Goal: Task Accomplishment & Management: Complete application form

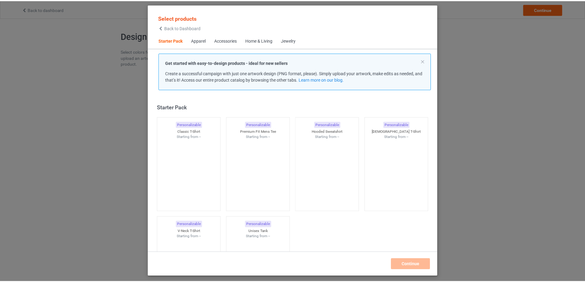
scroll to position [8, 0]
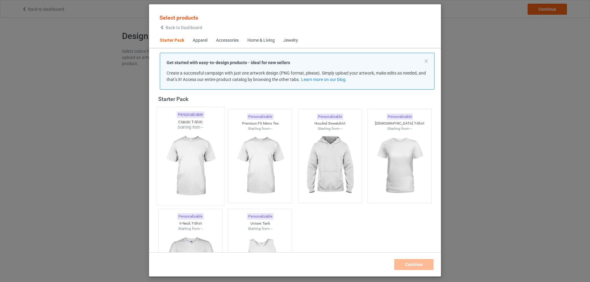
click at [191, 162] on img at bounding box center [190, 166] width 58 height 72
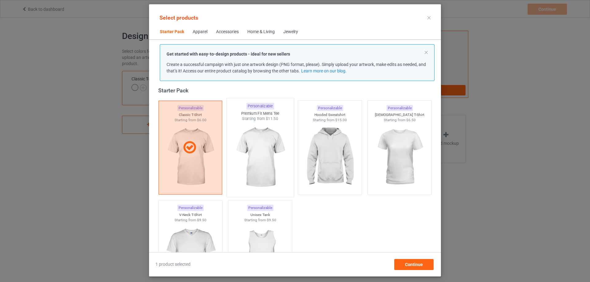
click at [258, 156] on img at bounding box center [260, 158] width 58 height 72
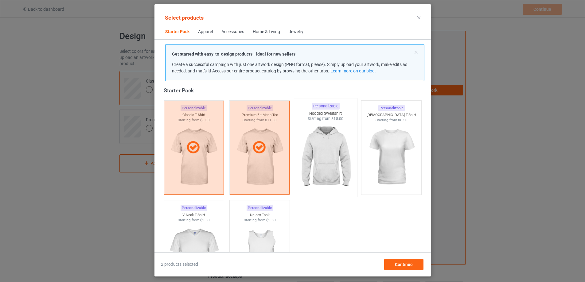
click at [314, 152] on img at bounding box center [326, 158] width 58 height 72
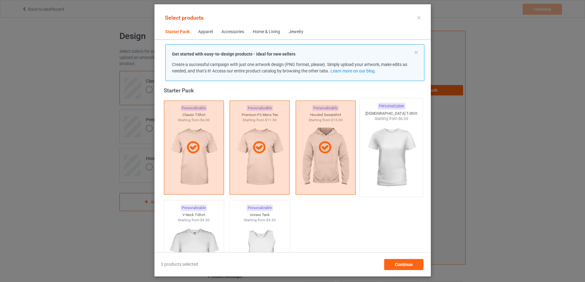
click at [392, 152] on img at bounding box center [392, 158] width 58 height 72
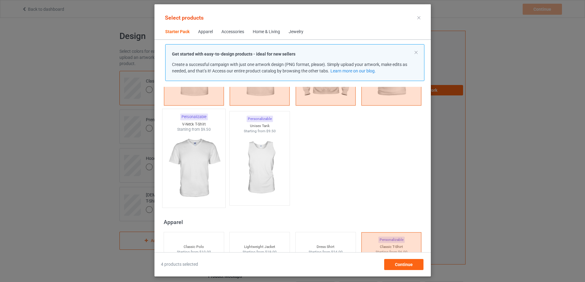
scroll to position [100, 0]
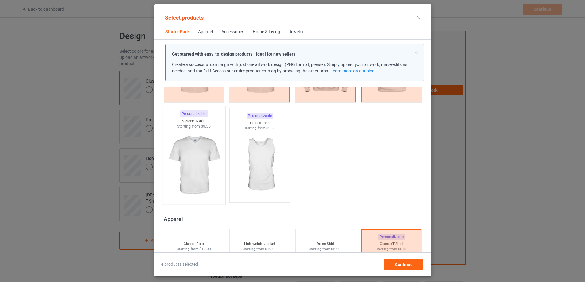
click at [201, 163] on img at bounding box center [194, 165] width 58 height 72
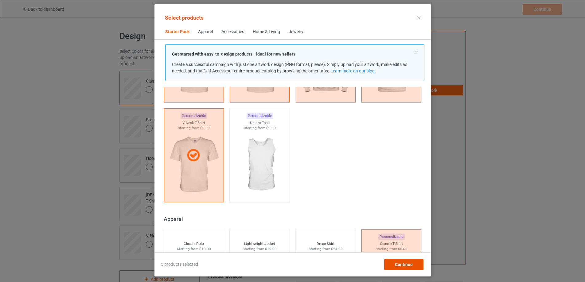
click at [407, 265] on span "Continue" at bounding box center [404, 264] width 18 height 5
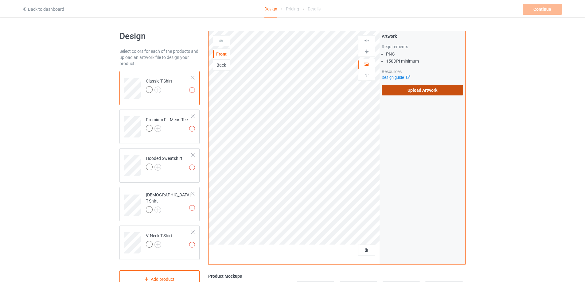
click at [415, 88] on label "Upload Artwork" at bounding box center [422, 90] width 81 height 10
click at [0, 0] on input "Upload Artwork" at bounding box center [0, 0] width 0 height 0
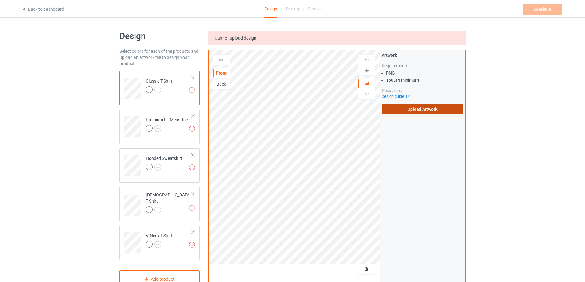
click at [418, 112] on label "Upload Artwork" at bounding box center [422, 109] width 81 height 10
click at [0, 0] on input "Upload Artwork" at bounding box center [0, 0] width 0 height 0
click at [76, 23] on div "Design Select colors for each of the products and upload an artwork file to des…" at bounding box center [292, 217] width 585 height 399
click at [250, 41] on div "Cannot upload design" at bounding box center [336, 38] width 257 height 15
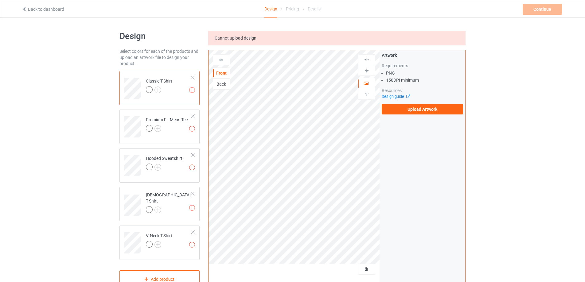
click at [225, 83] on div "Back" at bounding box center [221, 84] width 17 height 6
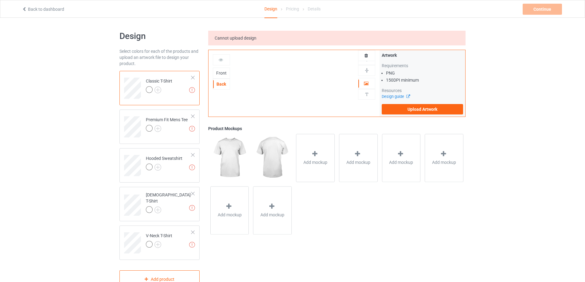
click at [222, 77] on div "Front" at bounding box center [221, 73] width 17 height 11
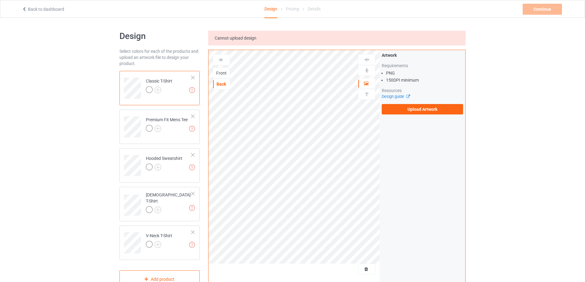
click at [219, 61] on icon at bounding box center [220, 59] width 5 height 4
click at [222, 75] on div "Front" at bounding box center [221, 73] width 17 height 6
click at [405, 112] on label "Upload Artwork" at bounding box center [422, 109] width 81 height 10
click at [0, 0] on input "Upload Artwork" at bounding box center [0, 0] width 0 height 0
click at [398, 110] on label "Upload Artwork" at bounding box center [422, 109] width 81 height 10
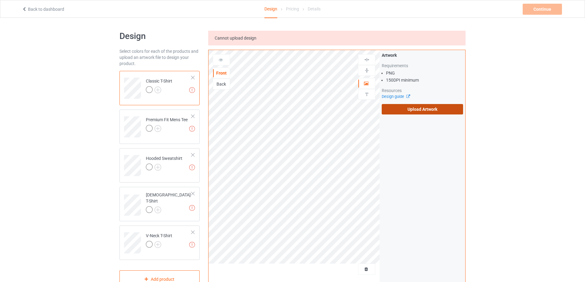
click at [0, 0] on input "Upload Artwork" at bounding box center [0, 0] width 0 height 0
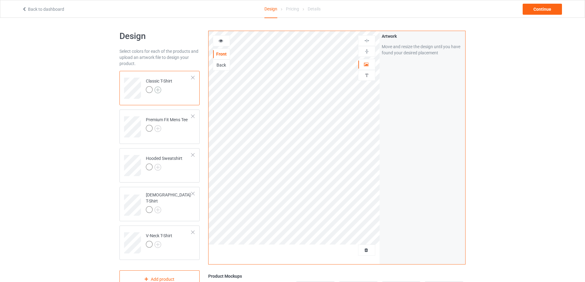
click at [157, 89] on img at bounding box center [158, 90] width 7 height 7
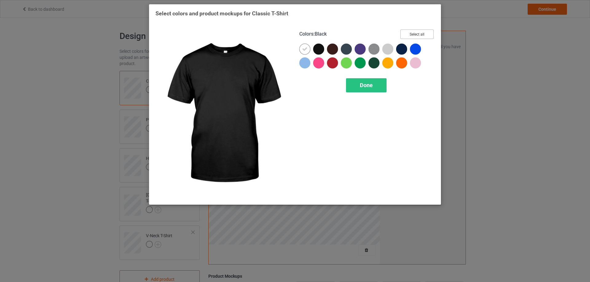
click at [416, 33] on button "Select all" at bounding box center [416, 34] width 33 height 10
click at [416, 33] on button "Reset to Default" at bounding box center [411, 34] width 45 height 10
click at [321, 50] on div at bounding box center [318, 49] width 11 height 11
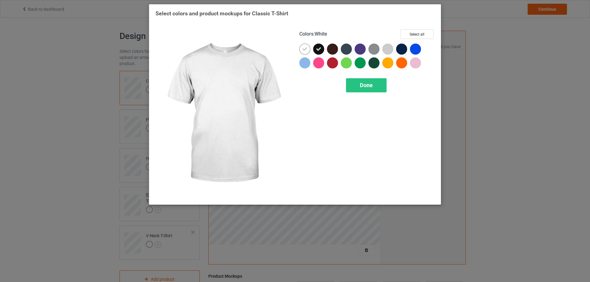
click at [305, 50] on icon at bounding box center [305, 49] width 6 height 6
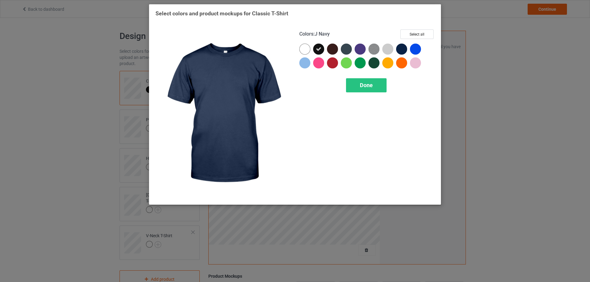
click at [403, 51] on div at bounding box center [401, 49] width 11 height 11
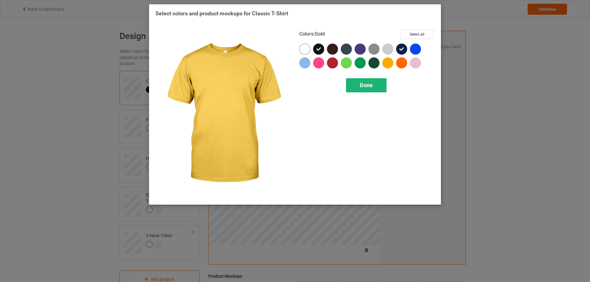
click at [368, 88] on span "Done" at bounding box center [366, 85] width 13 height 6
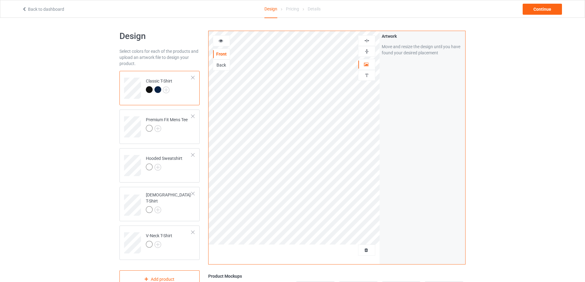
click at [370, 41] on img at bounding box center [367, 41] width 6 height 6
click at [371, 37] on div at bounding box center [366, 40] width 17 height 11
click at [368, 41] on img at bounding box center [367, 41] width 6 height 6
click at [218, 40] on icon at bounding box center [220, 40] width 5 height 4
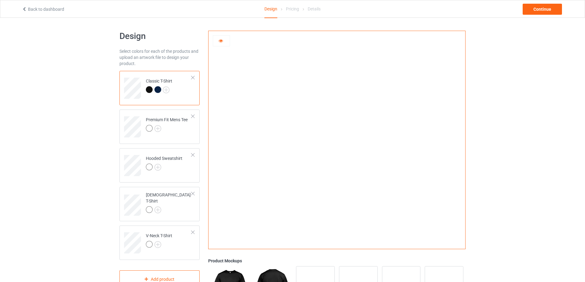
click at [158, 90] on div at bounding box center [158, 89] width 7 height 7
click at [148, 90] on div at bounding box center [149, 89] width 7 height 7
click at [221, 44] on div at bounding box center [221, 40] width 17 height 11
click at [337, 138] on img at bounding box center [337, 138] width 0 height 0
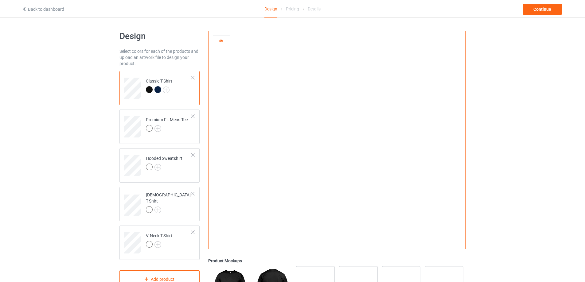
click at [220, 50] on div at bounding box center [337, 138] width 257 height 214
click at [222, 41] on icon at bounding box center [220, 40] width 5 height 4
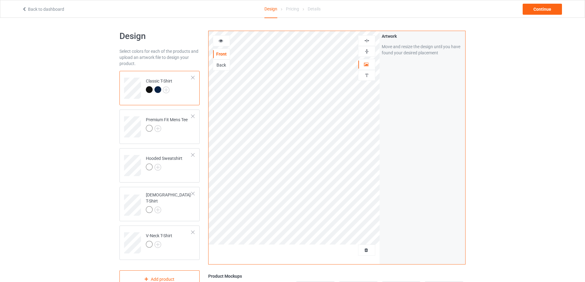
click at [365, 41] on img at bounding box center [367, 41] width 6 height 6
click at [365, 56] on div at bounding box center [366, 51] width 17 height 11
click at [366, 51] on img at bounding box center [367, 52] width 6 height 6
click at [368, 42] on img at bounding box center [367, 41] width 6 height 6
click at [366, 39] on img at bounding box center [367, 41] width 6 height 6
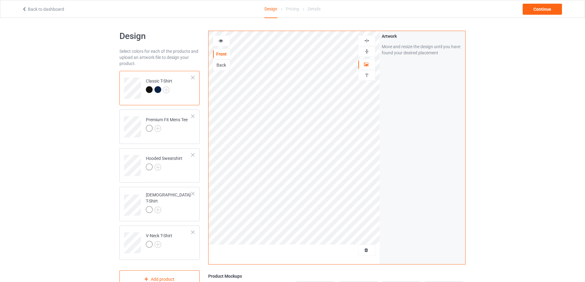
click at [366, 39] on img at bounding box center [367, 41] width 6 height 6
click at [225, 44] on div at bounding box center [221, 40] width 17 height 11
click at [225, 44] on div at bounding box center [221, 41] width 17 height 6
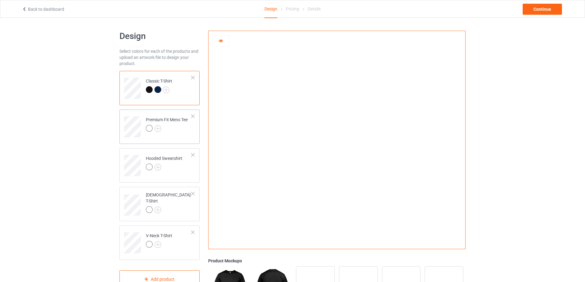
click at [164, 120] on div "Premium Fit Mens Tee" at bounding box center [167, 124] width 42 height 15
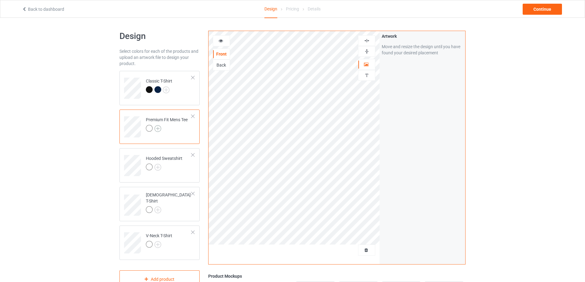
click at [160, 126] on div "Premium Fit Mens Tee" at bounding box center [167, 124] width 42 height 15
click at [158, 130] on img at bounding box center [158, 128] width 7 height 7
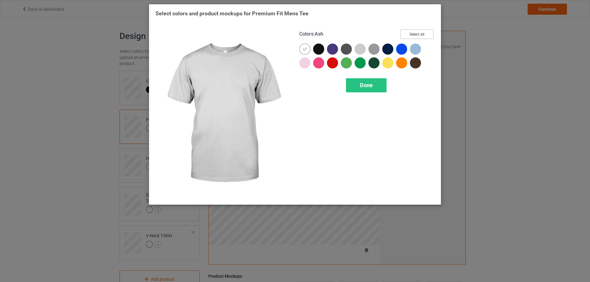
click at [405, 34] on button "Select all" at bounding box center [416, 34] width 33 height 10
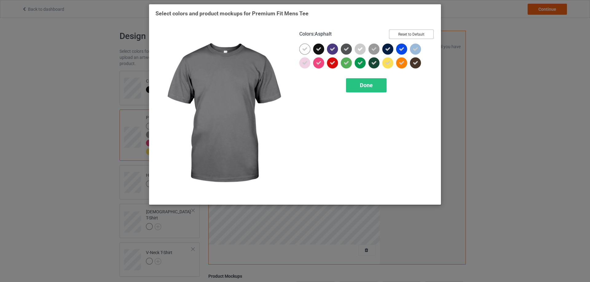
click at [406, 30] on button "Reset to Default" at bounding box center [411, 34] width 45 height 10
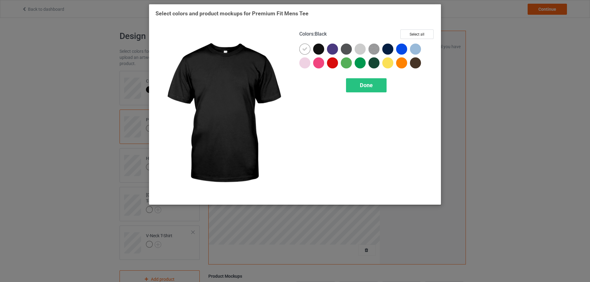
click at [316, 49] on div at bounding box center [318, 49] width 11 height 11
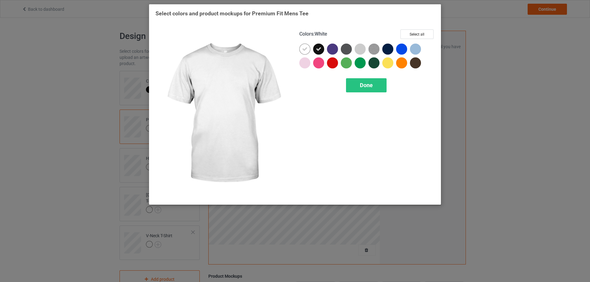
click at [307, 49] on icon at bounding box center [305, 49] width 6 height 6
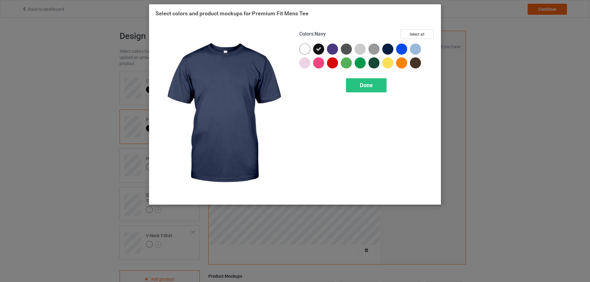
click at [389, 48] on div at bounding box center [387, 49] width 11 height 11
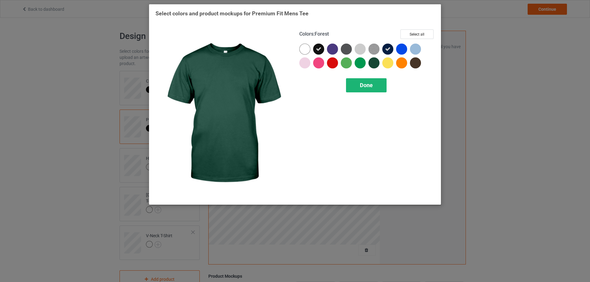
click at [360, 88] on span "Done" at bounding box center [366, 85] width 13 height 6
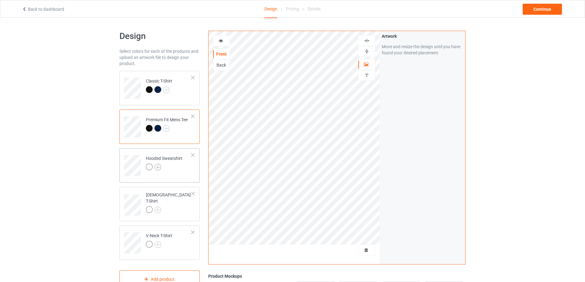
click at [159, 168] on img at bounding box center [158, 167] width 7 height 7
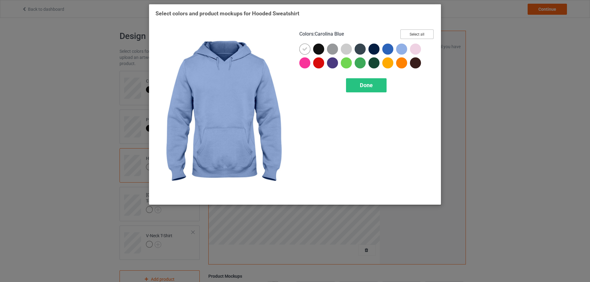
click at [412, 36] on button "Select all" at bounding box center [416, 34] width 33 height 10
click at [415, 33] on button "Reset to Default" at bounding box center [411, 34] width 45 height 10
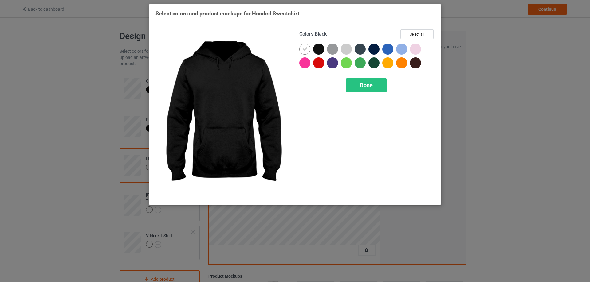
click at [320, 52] on div at bounding box center [318, 49] width 11 height 11
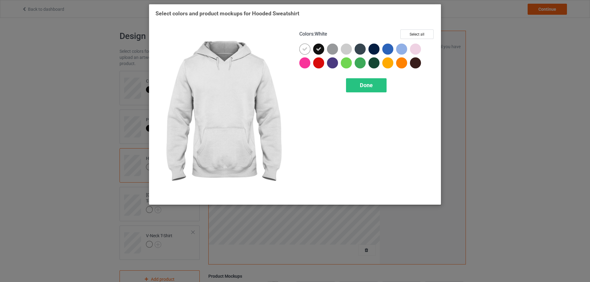
click at [305, 49] on icon at bounding box center [305, 49] width 6 height 6
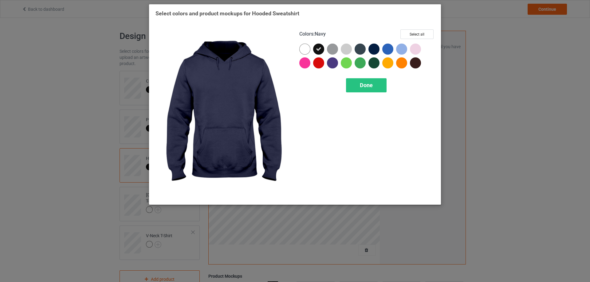
click at [372, 46] on div at bounding box center [373, 49] width 11 height 11
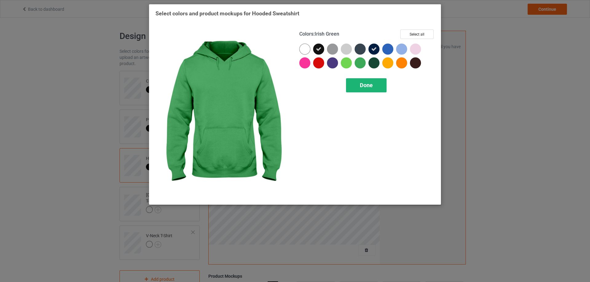
click at [360, 85] on span "Done" at bounding box center [366, 85] width 13 height 6
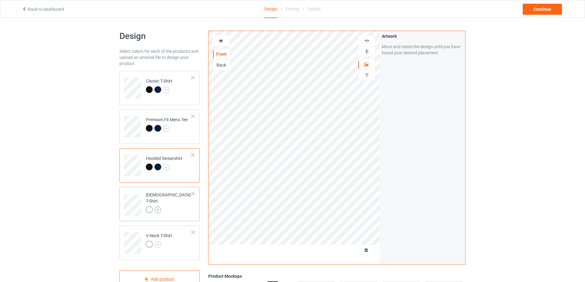
click at [157, 207] on img at bounding box center [158, 210] width 7 height 7
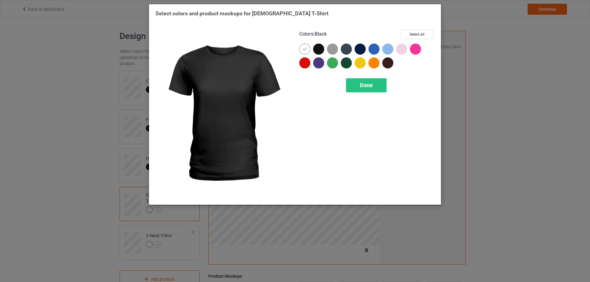
click at [320, 48] on div at bounding box center [318, 49] width 11 height 11
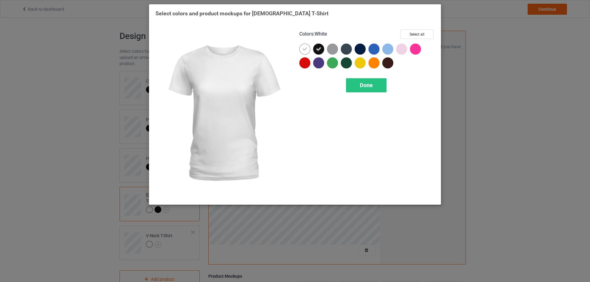
click at [306, 49] on icon at bounding box center [305, 49] width 6 height 6
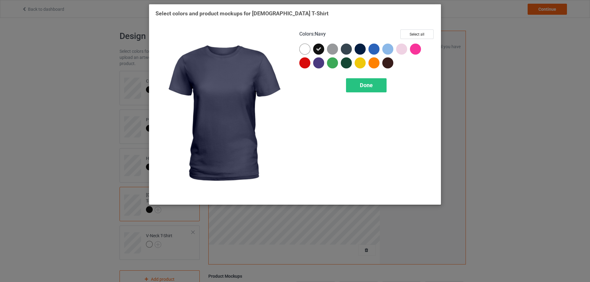
click at [359, 48] on div at bounding box center [360, 49] width 11 height 11
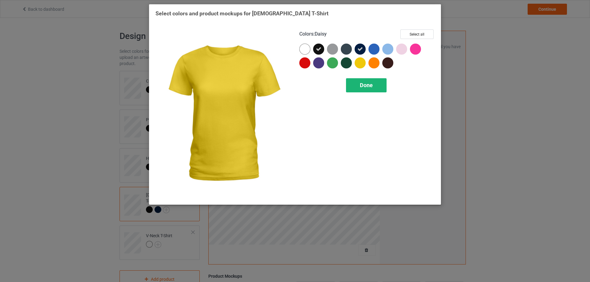
click at [367, 85] on span "Done" at bounding box center [366, 85] width 13 height 6
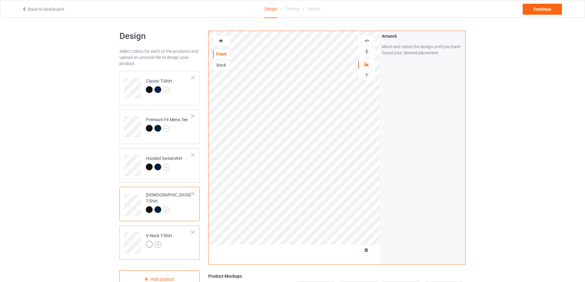
click at [160, 243] on img at bounding box center [158, 245] width 7 height 7
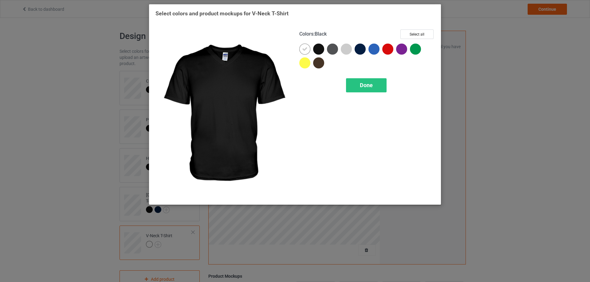
click at [321, 52] on div at bounding box center [318, 49] width 11 height 11
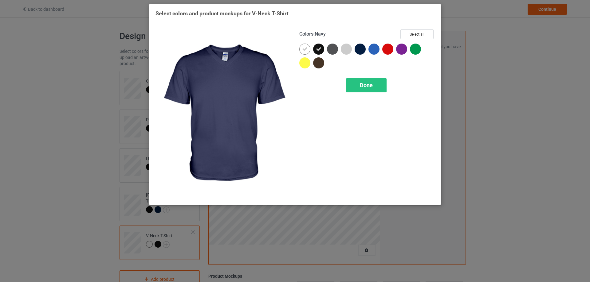
click at [358, 51] on div at bounding box center [360, 49] width 11 height 11
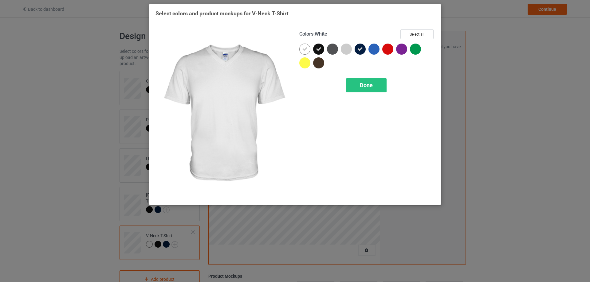
click at [303, 48] on icon at bounding box center [305, 49] width 6 height 6
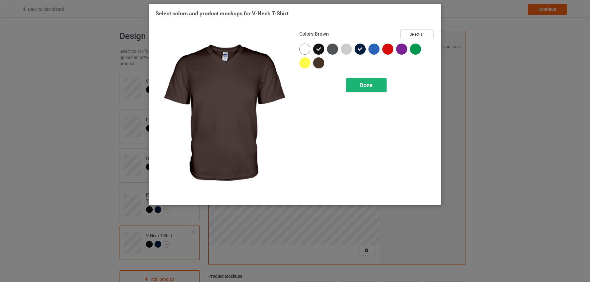
click at [370, 82] on span "Done" at bounding box center [366, 85] width 13 height 6
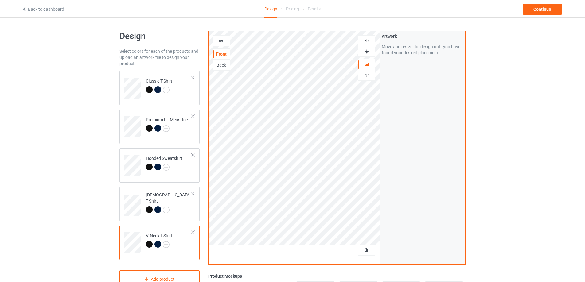
click at [87, 172] on div "Design Select colors for each of the products and upload an artwork file to des…" at bounding box center [292, 208] width 585 height 380
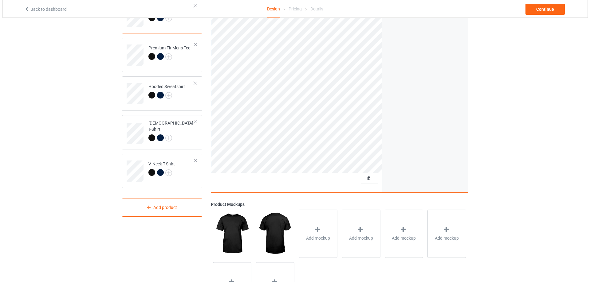
scroll to position [116, 0]
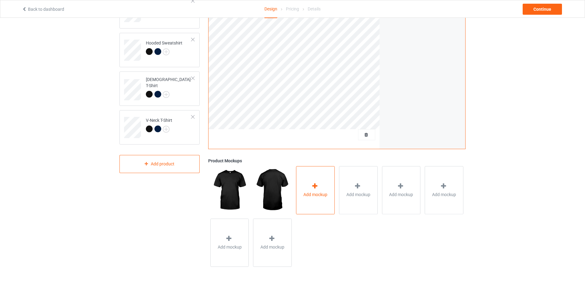
click at [315, 189] on icon at bounding box center [315, 186] width 8 height 6
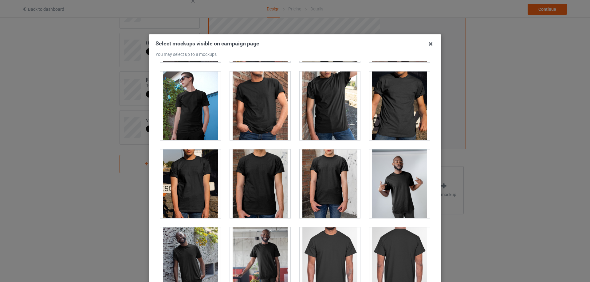
scroll to position [154, 0]
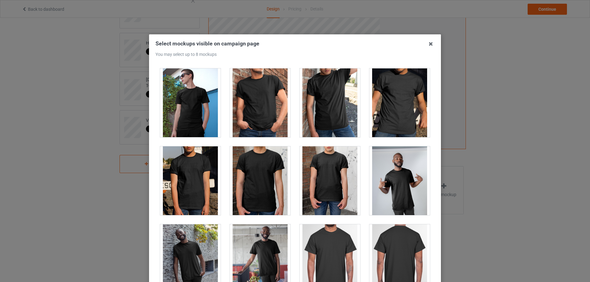
click at [254, 182] on div at bounding box center [260, 181] width 61 height 69
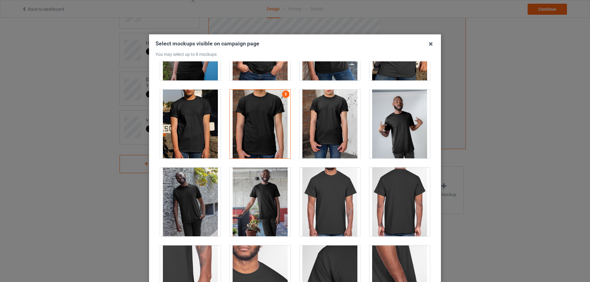
scroll to position [307, 0]
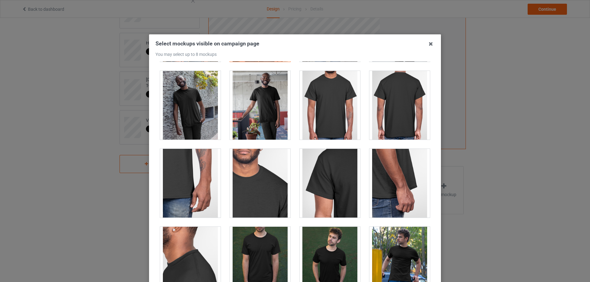
click at [327, 113] on div at bounding box center [330, 105] width 61 height 69
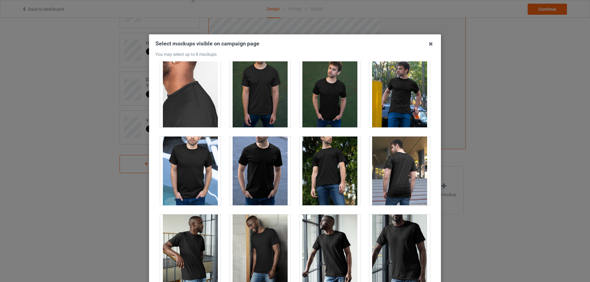
scroll to position [399, 0]
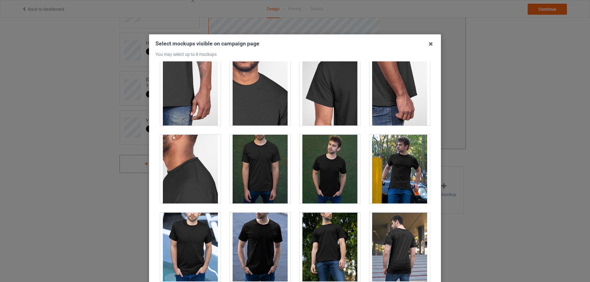
click at [253, 165] on div at bounding box center [260, 169] width 61 height 69
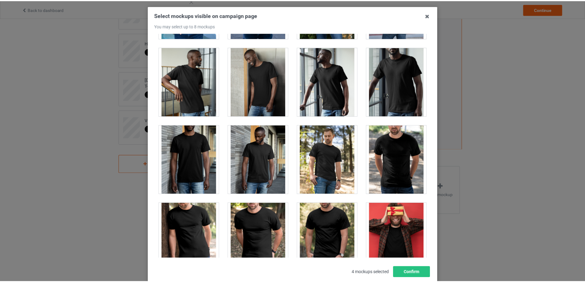
scroll to position [68, 0]
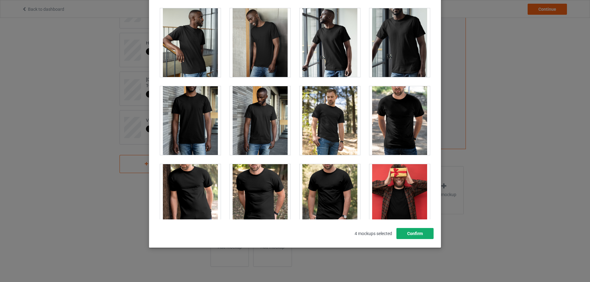
click at [415, 237] on button "Confirm" at bounding box center [414, 233] width 37 height 11
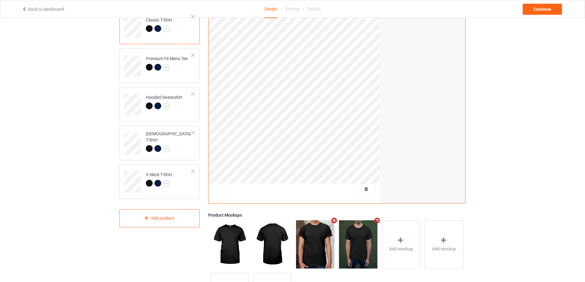
scroll to position [0, 0]
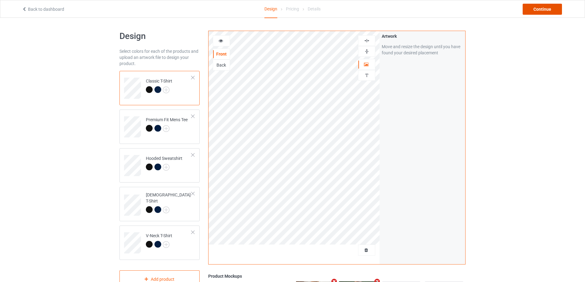
click at [535, 10] on div "Continue" at bounding box center [542, 9] width 39 height 11
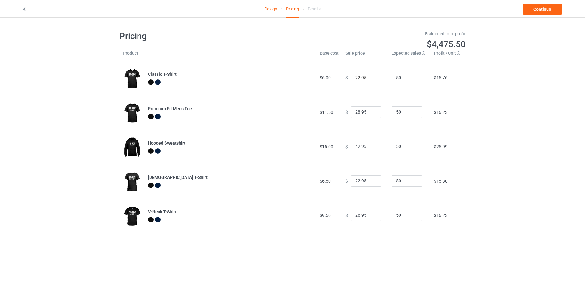
drag, startPoint x: 370, startPoint y: 81, endPoint x: 304, endPoint y: 79, distance: 66.1
click at [315, 80] on tr "Classic T-Shirt $6.00 $ 22.95 50 $15.76" at bounding box center [293, 78] width 346 height 34
type input "19.99"
click at [515, 92] on div "Design Pricing Details Continue Pricing Estimated total profit $4,338.00 Produc…" at bounding box center [292, 132] width 585 height 228
click at [532, 6] on link "Continue" at bounding box center [542, 9] width 39 height 11
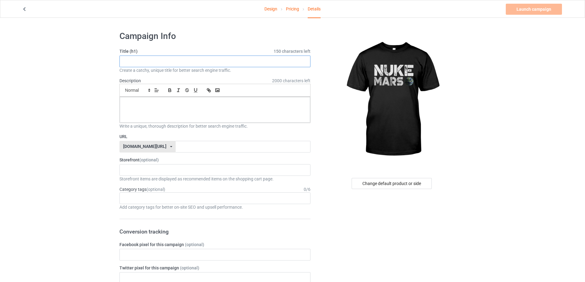
click at [231, 61] on input "text" at bounding box center [215, 62] width 191 height 12
type input "Nuke Mars"
click at [206, 149] on input "text" at bounding box center [243, 147] width 135 height 12
type input "nuke-mars"
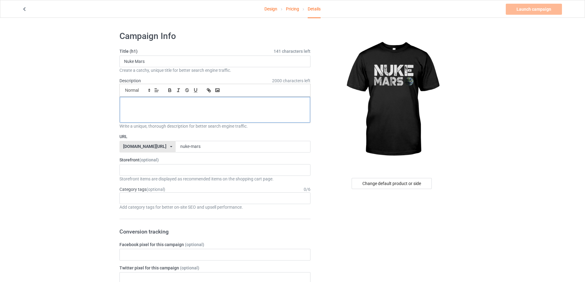
click at [259, 109] on div at bounding box center [215, 110] width 191 height 26
click at [524, 8] on link "Launch campaign" at bounding box center [534, 9] width 56 height 11
